Goal: Find specific page/section: Find specific page/section

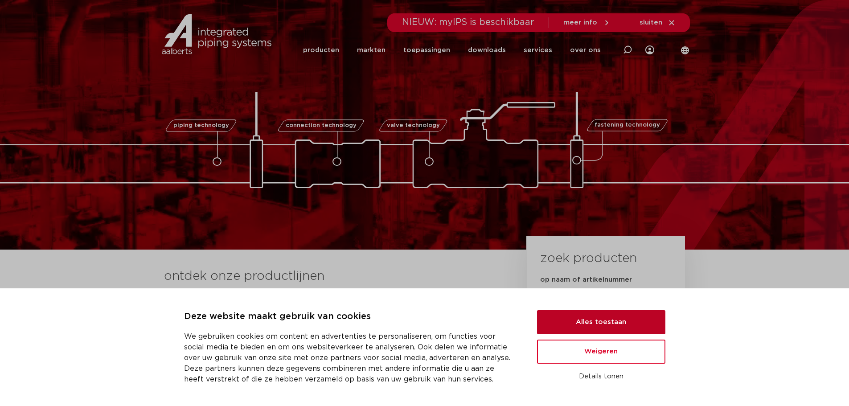
click at [604, 329] on button "Alles toestaan" at bounding box center [601, 322] width 128 height 24
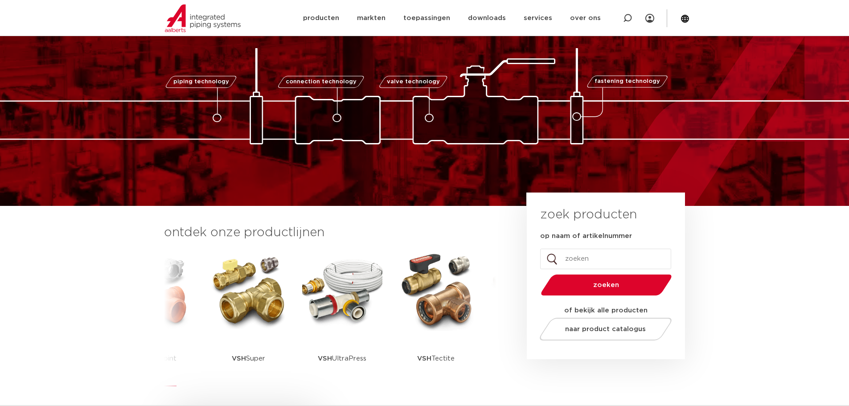
scroll to position [44, 0]
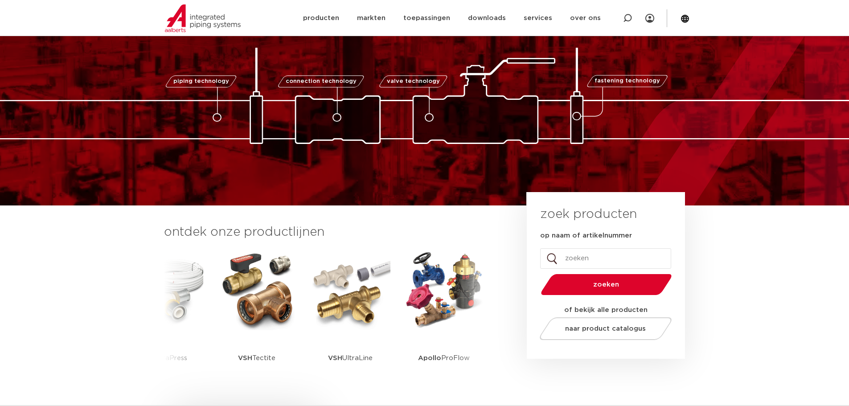
click at [585, 258] on input "op naam of artikelnummer" at bounding box center [605, 258] width 131 height 20
type input "coolpress"
click at [537, 273] on button "zoeken" at bounding box center [606, 284] width 138 height 23
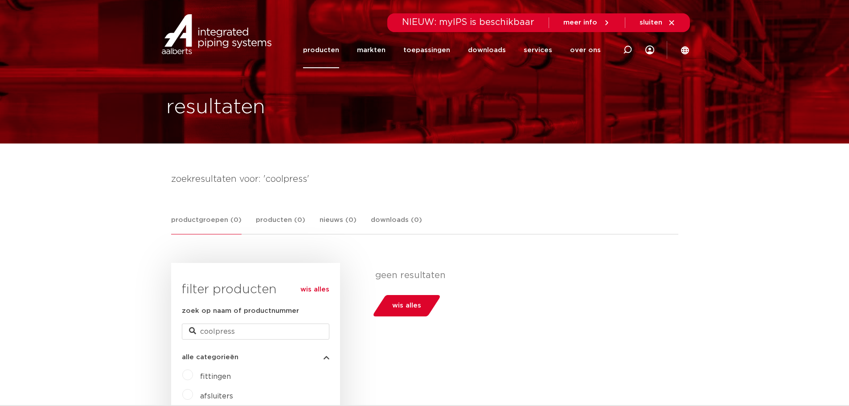
click at [334, 49] on link "producten" at bounding box center [321, 50] width 36 height 36
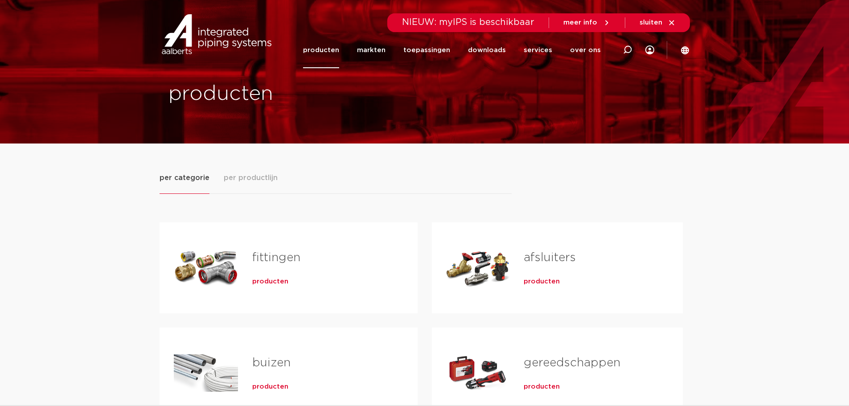
click at [267, 281] on span "producten" at bounding box center [270, 281] width 36 height 9
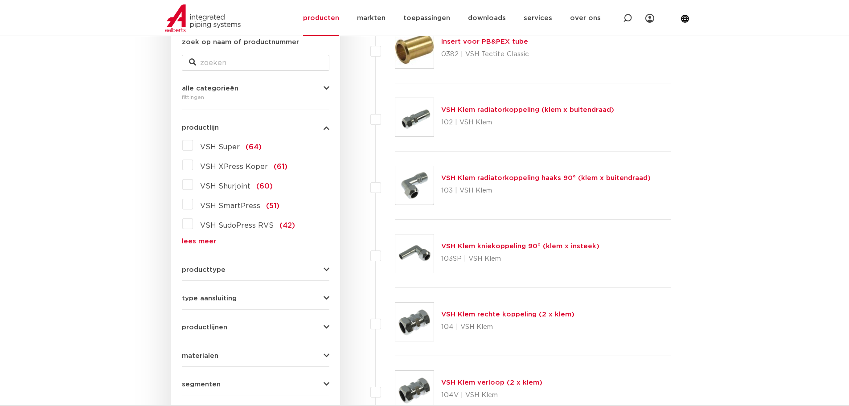
scroll to position [178, 0]
click at [206, 242] on link "lees meer" at bounding box center [255, 240] width 147 height 7
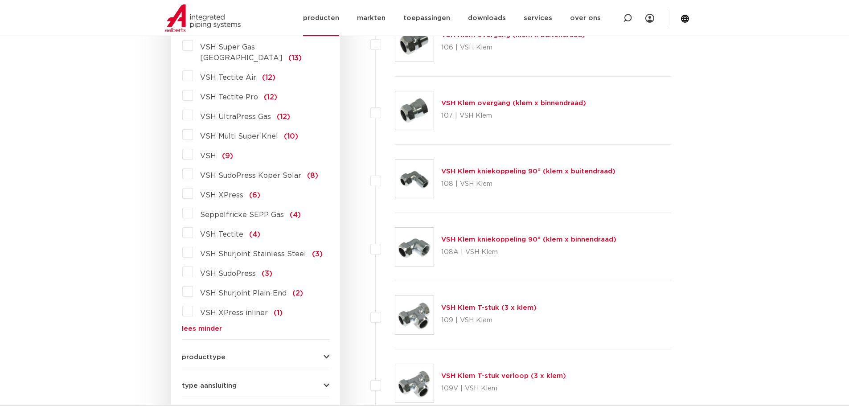
scroll to position [802, 0]
